Goal: Transaction & Acquisition: Subscribe to service/newsletter

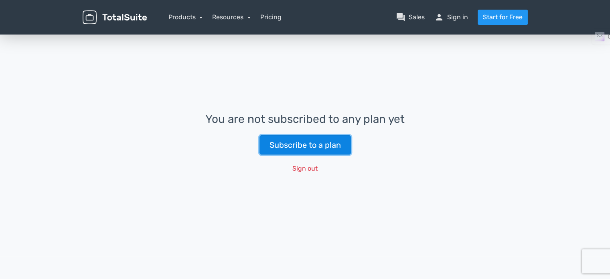
click at [304, 144] on link "Subscribe to a plan" at bounding box center [304, 144] width 91 height 19
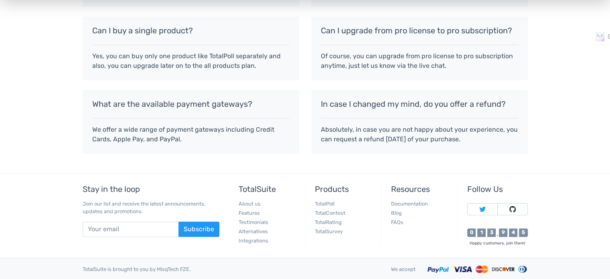
scroll to position [783, 0]
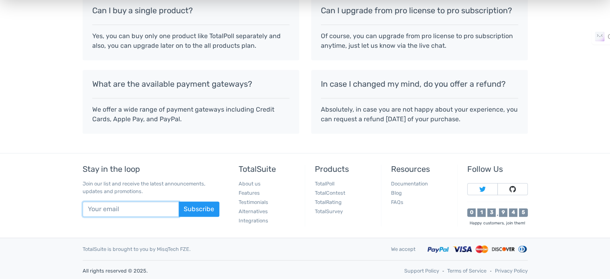
click at [152, 206] on input "text" at bounding box center [131, 208] width 96 height 15
type input "rostrumdiaries@gmail.com"
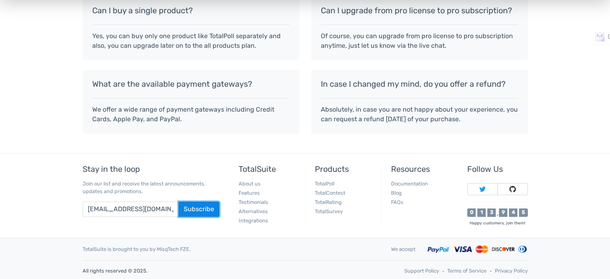
click at [185, 206] on button "Subscribe" at bounding box center [198, 208] width 41 height 15
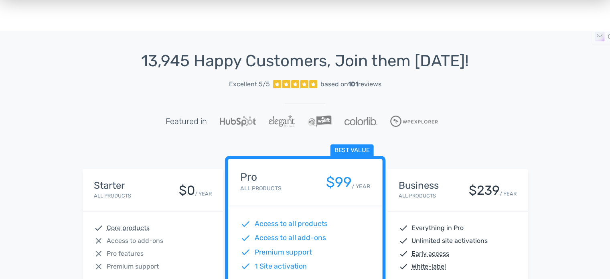
scroll to position [0, 0]
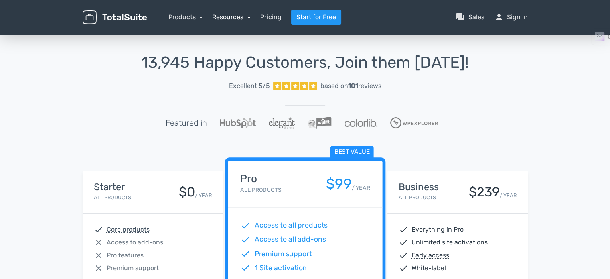
click at [234, 18] on link "Resources" at bounding box center [231, 17] width 38 height 8
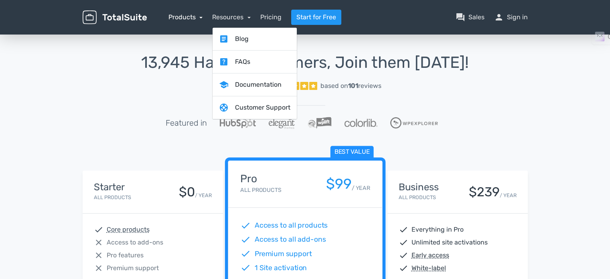
click at [189, 18] on link "Products" at bounding box center [185, 17] width 34 height 8
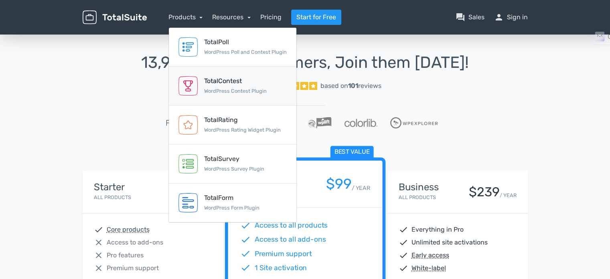
click at [202, 83] on link "TotalContest WordPress Contest Plugin" at bounding box center [232, 86] width 127 height 39
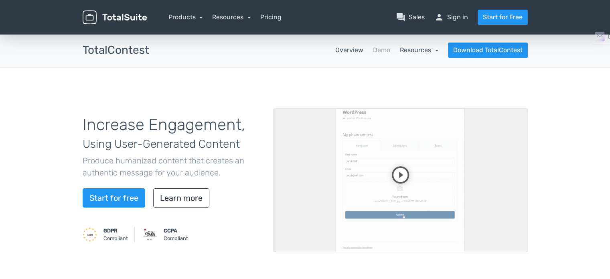
click at [423, 48] on link "Resources" at bounding box center [419, 50] width 38 height 8
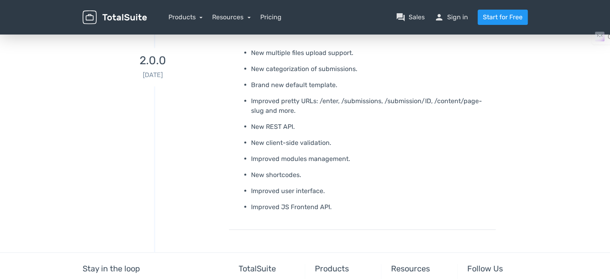
scroll to position [4634, 0]
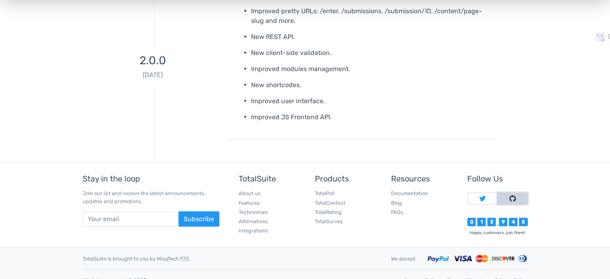
click at [513, 195] on img at bounding box center [512, 198] width 6 height 6
